Goal: Information Seeking & Learning: Learn about a topic

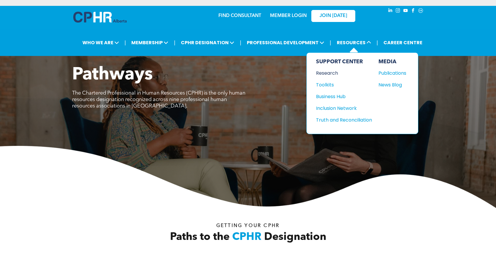
click at [331, 72] on div "Research" at bounding box center [341, 73] width 50 height 7
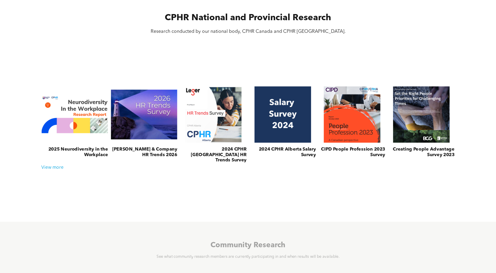
scroll to position [197, 0]
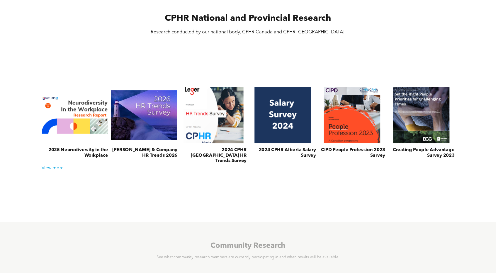
click at [237, 150] on h3 "2024 CPHR [GEOGRAPHIC_DATA] HR Trends Survey" at bounding box center [213, 156] width 67 height 16
click at [227, 121] on link at bounding box center [213, 115] width 70 height 60
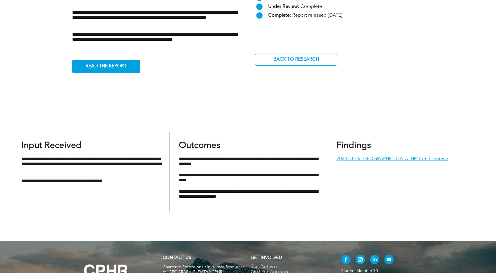
scroll to position [257, 0]
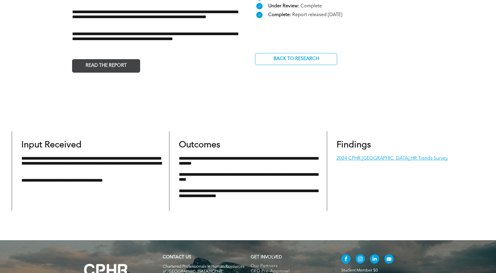
click at [92, 60] on span "READ THE REPORT" at bounding box center [106, 65] width 45 height 11
